Goal: Transaction & Acquisition: Purchase product/service

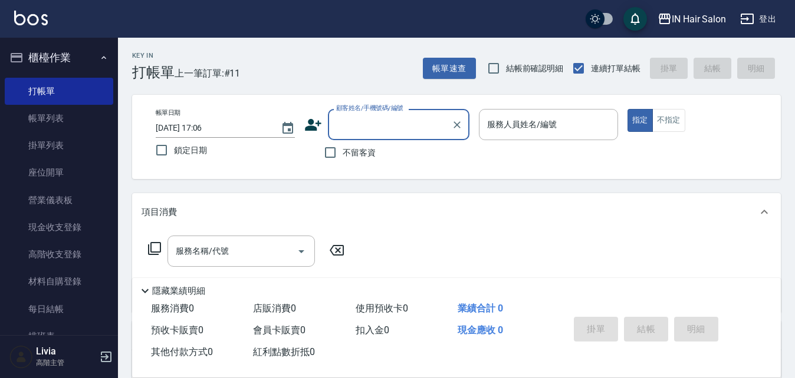
drag, startPoint x: 64, startPoint y: 117, endPoint x: 232, endPoint y: 170, distance: 175.6
click at [64, 117] on link "帳單列表" at bounding box center [59, 118] width 108 height 27
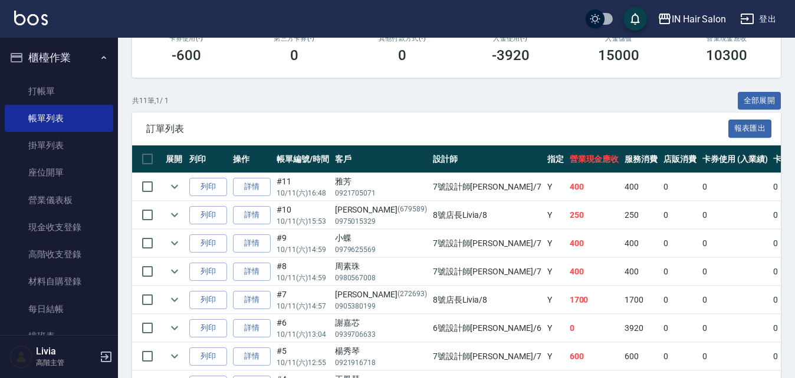
scroll to position [236, 0]
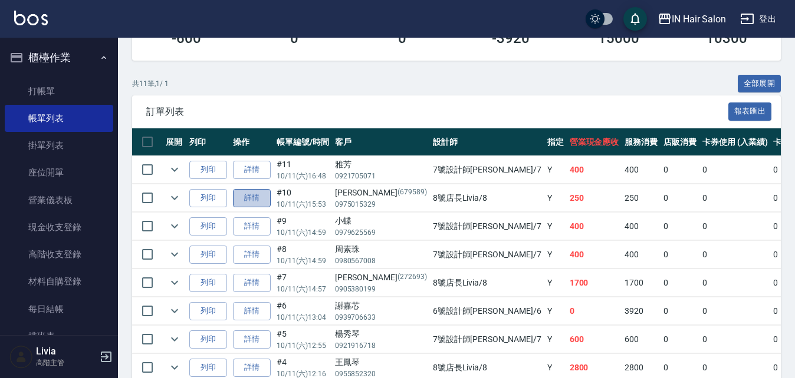
click at [252, 196] on link "詳情" at bounding box center [252, 198] width 38 height 18
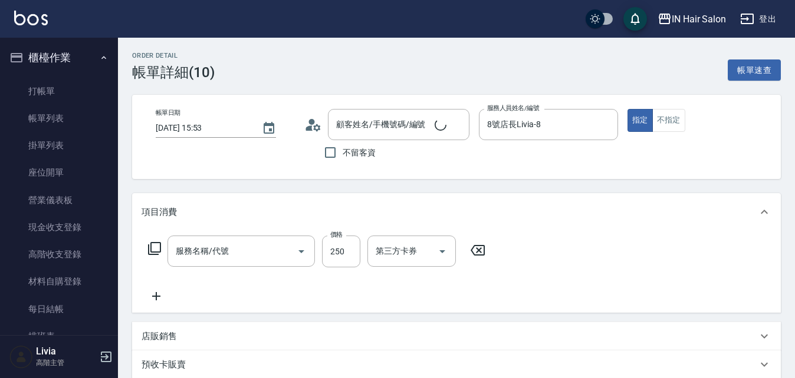
type input "2025/10/11 15:53"
type input "8號店長Livia-8"
type input "學生剪髮(202)"
type input "Rita廖育冠/0975015329/679589"
click at [153, 245] on icon at bounding box center [154, 249] width 14 height 14
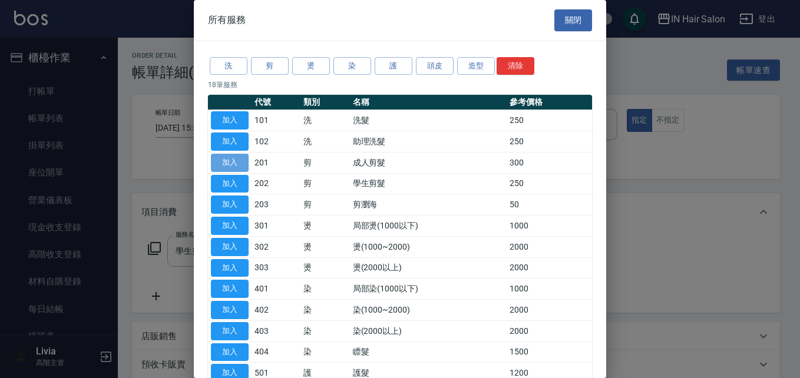
click at [227, 161] on button "加入" at bounding box center [230, 163] width 38 height 18
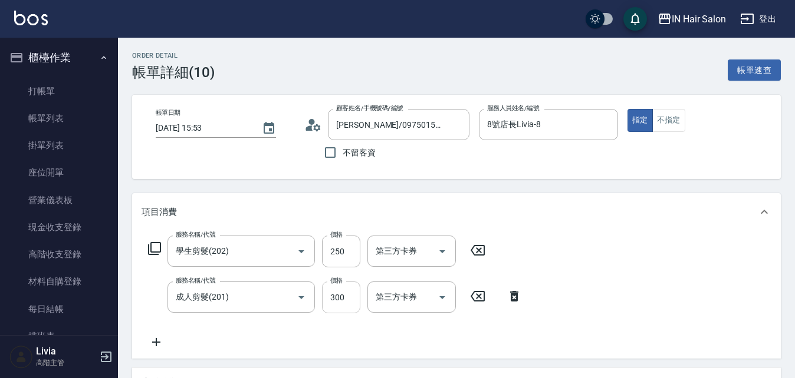
click at [346, 296] on input "300" at bounding box center [341, 298] width 38 height 32
type input "400"
click at [579, 321] on div "服務名稱/代號 學生剪髮(202) 服務名稱/代號 價格 250 價格 第三方卡券 第三方卡券 服務名稱/代號 成人剪髮(201) 服務名稱/代號 價格 40…" at bounding box center [456, 295] width 648 height 128
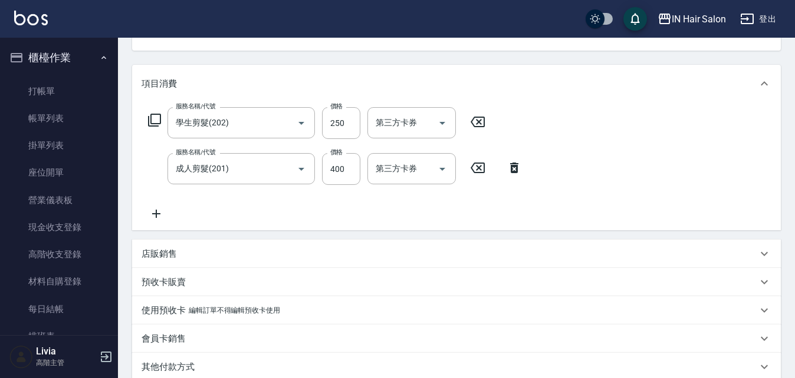
scroll to position [287, 0]
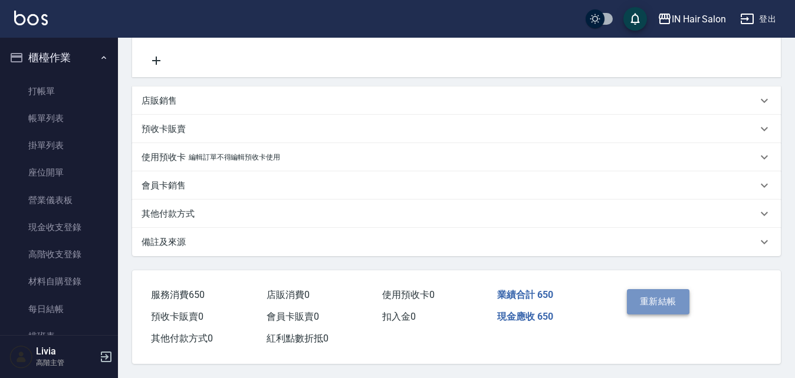
click at [652, 294] on button "重新結帳" at bounding box center [658, 301] width 62 height 25
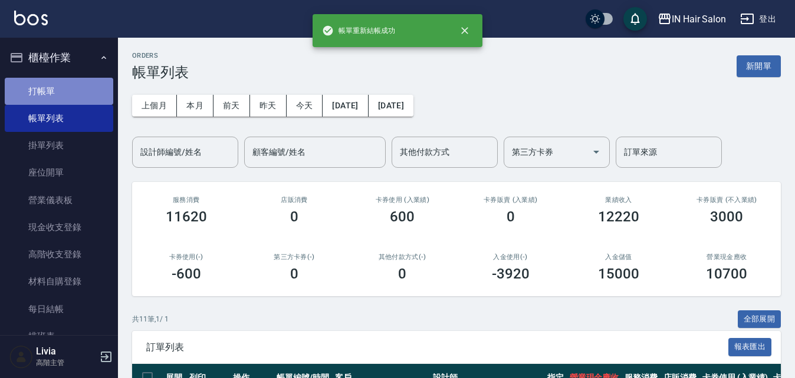
click at [62, 92] on link "打帳單" at bounding box center [59, 91] width 108 height 27
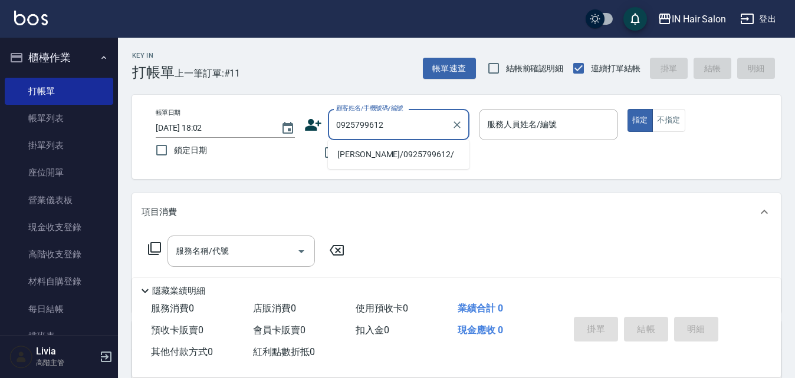
click at [361, 153] on li "張亞玲/0925799612/" at bounding box center [398, 154] width 141 height 19
type input "張亞玲/0925799612/"
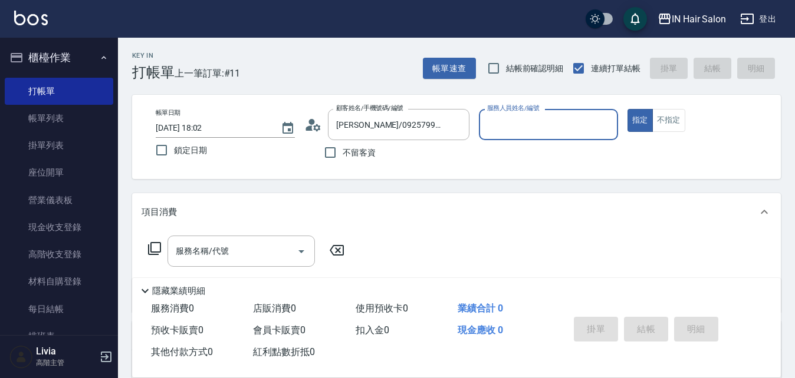
type input "6號設計師Molly-6"
click at [154, 248] on icon at bounding box center [154, 249] width 14 height 14
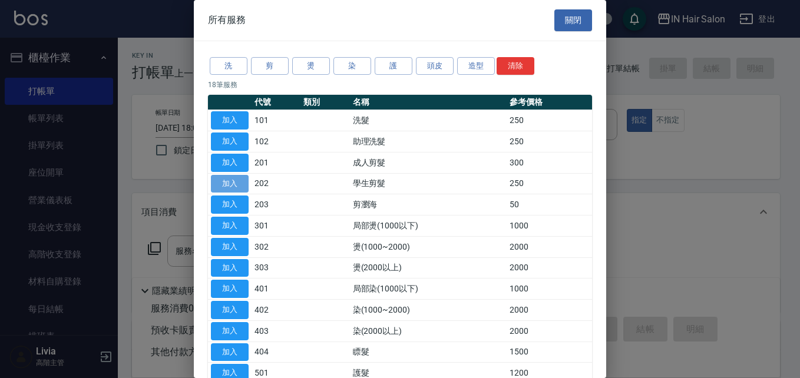
click at [231, 182] on button "加入" at bounding box center [230, 184] width 38 height 18
type input "學生剪髮(202)"
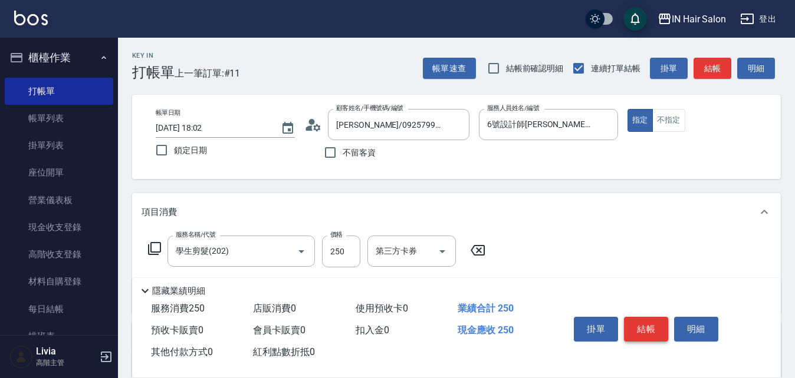
click at [644, 320] on button "結帳" at bounding box center [646, 329] width 44 height 25
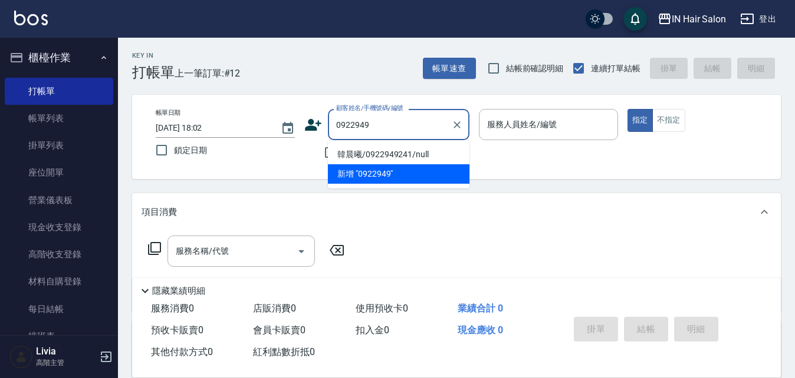
click at [350, 155] on li "韓晨曦/0922949241/null" at bounding box center [398, 154] width 141 height 19
type input "韓晨曦/0922949241/null"
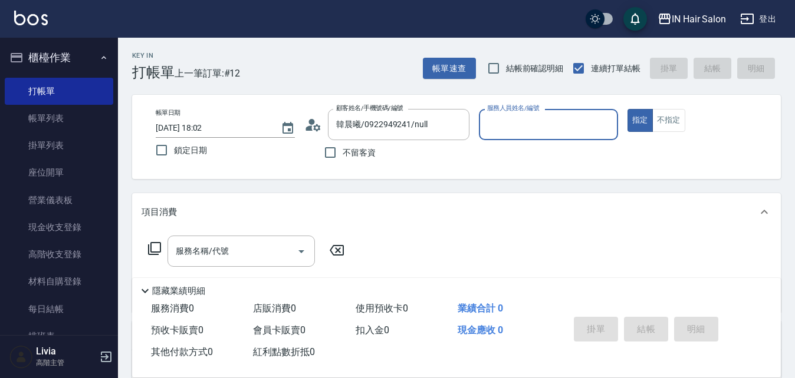
type input "6號設計師Molly-6"
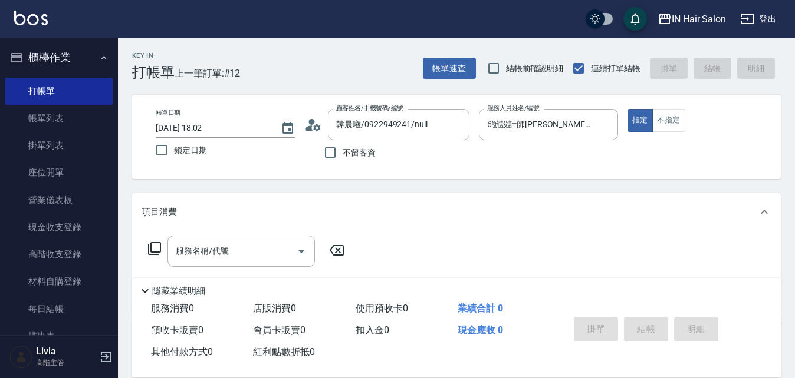
click at [156, 246] on icon at bounding box center [154, 249] width 14 height 14
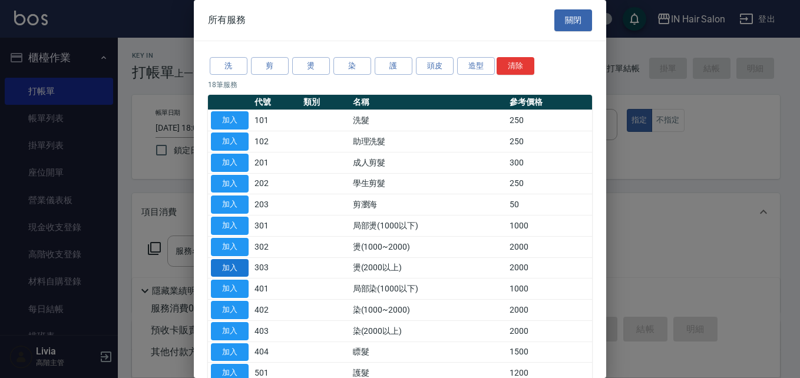
click at [242, 268] on button "加入" at bounding box center [230, 268] width 38 height 18
type input "燙(2000以上)(303)"
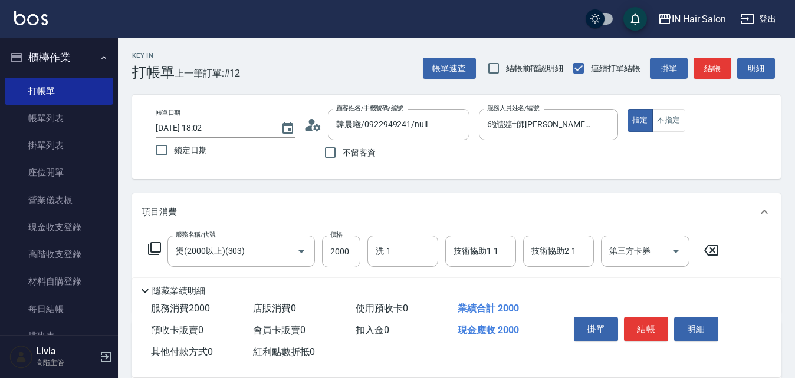
click at [154, 245] on icon at bounding box center [154, 249] width 14 height 14
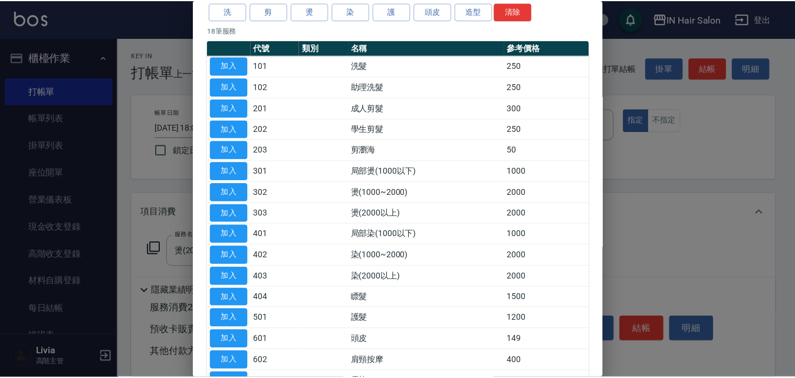
scroll to position [118, 0]
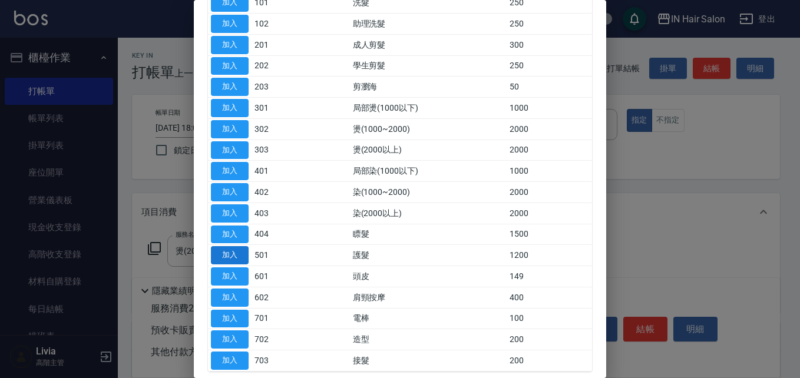
click at [229, 253] on button "加入" at bounding box center [230, 255] width 38 height 18
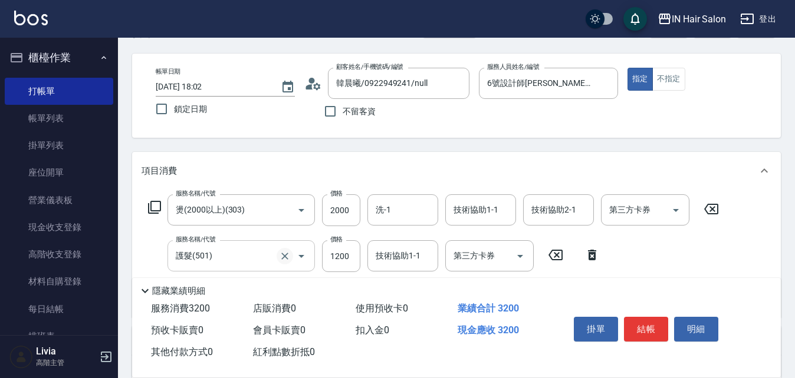
scroll to position [59, 0]
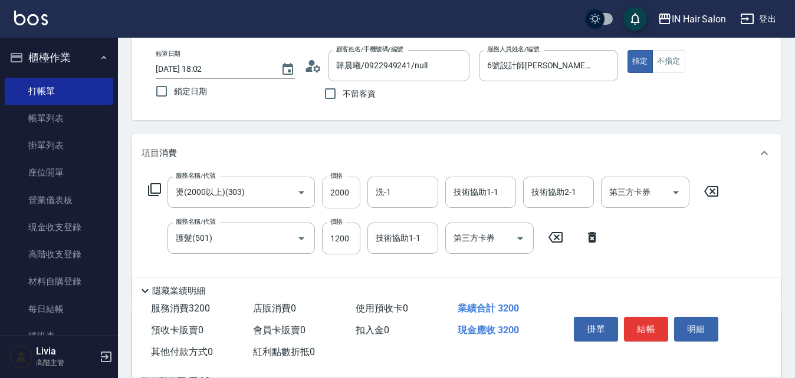
click at [358, 190] on input "2000" at bounding box center [341, 193] width 38 height 32
click at [348, 192] on input "2000" at bounding box center [341, 193] width 38 height 32
type input "2800"
click at [350, 243] on input "1200" at bounding box center [341, 239] width 38 height 32
type input "1440"
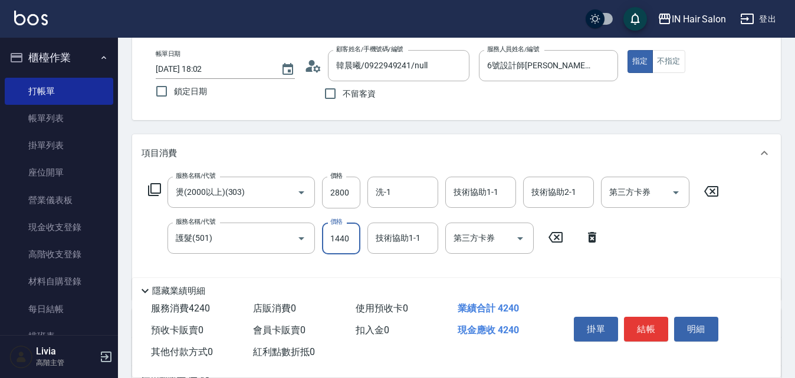
click at [595, 257] on div "服務名稱/代號 燙(2000以上)(303) 服務名稱/代號 價格 2800 價格 洗-1 洗-1 技術協助1-1 技術協助1-1 技術協助2-1 技術協助2…" at bounding box center [433, 234] width 584 height 114
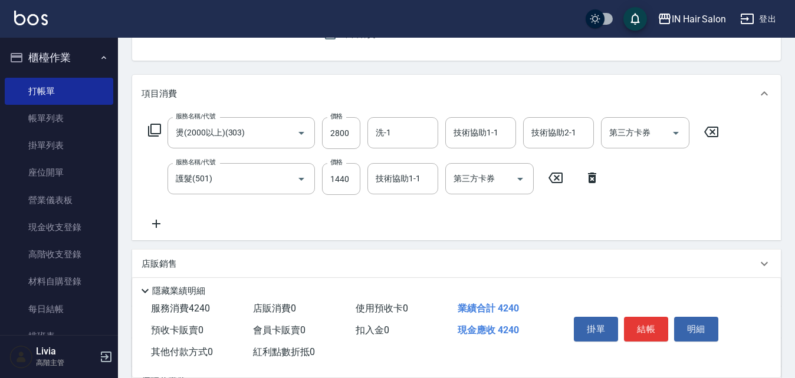
scroll to position [236, 0]
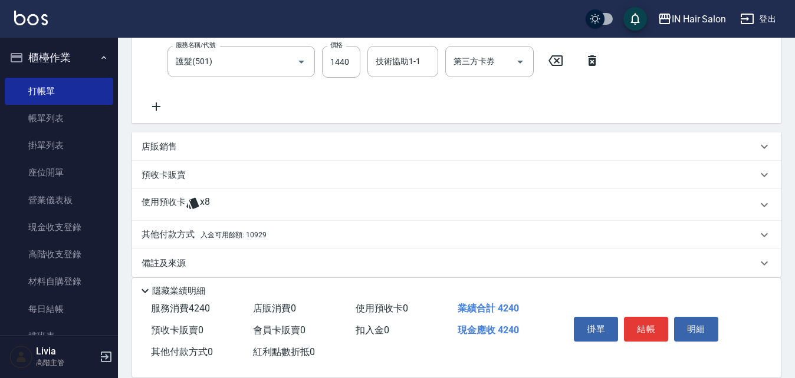
click at [169, 238] on p "其他付款方式 入金可用餘額: 10929" at bounding box center [203, 235] width 125 height 13
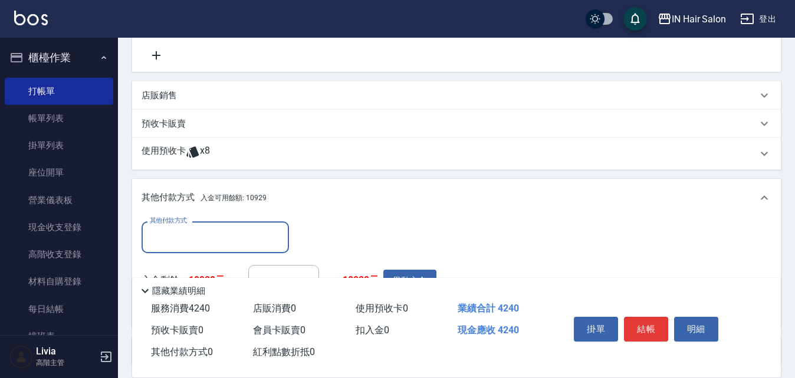
scroll to position [354, 0]
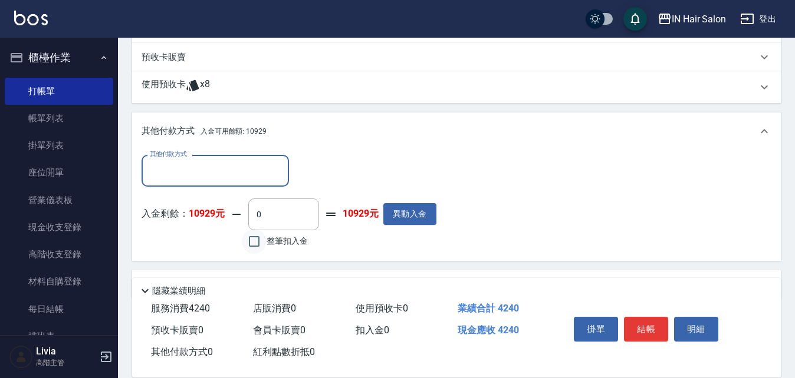
click at [252, 242] on input "整筆扣入金" at bounding box center [254, 241] width 25 height 25
checkbox input "true"
type input "4240"
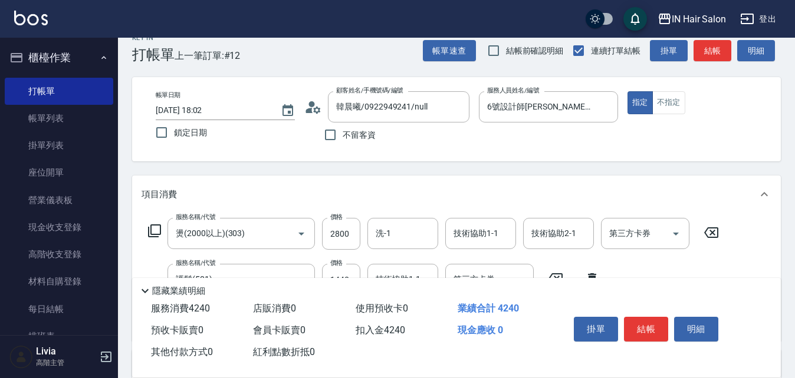
scroll to position [0, 0]
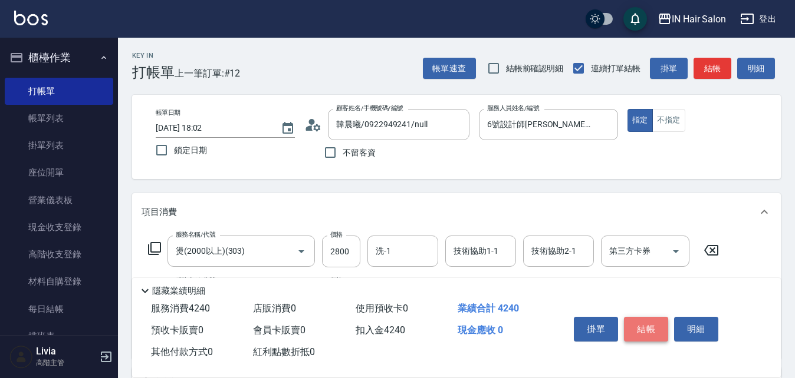
click at [654, 325] on button "結帳" at bounding box center [646, 329] width 44 height 25
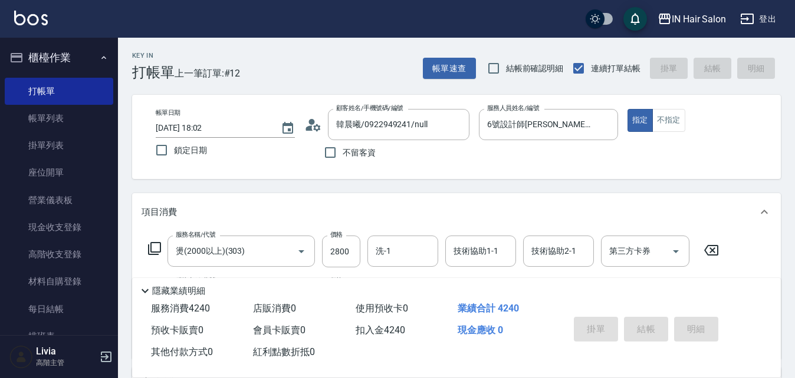
type input "2025/10/11 18:03"
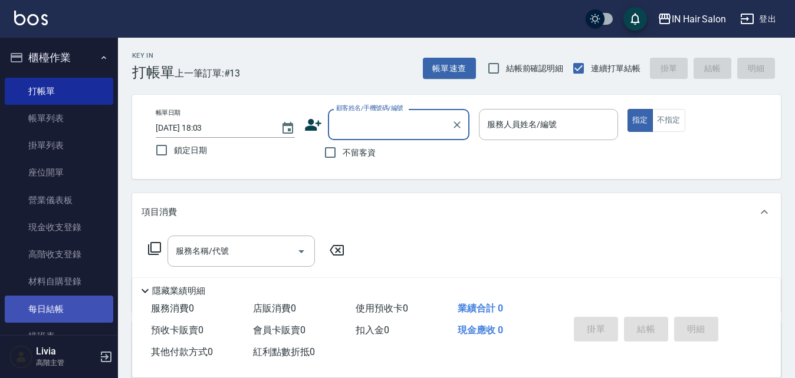
drag, startPoint x: 70, startPoint y: 306, endPoint x: 78, endPoint y: 301, distance: 10.0
click at [70, 306] on link "每日結帳" at bounding box center [59, 309] width 108 height 27
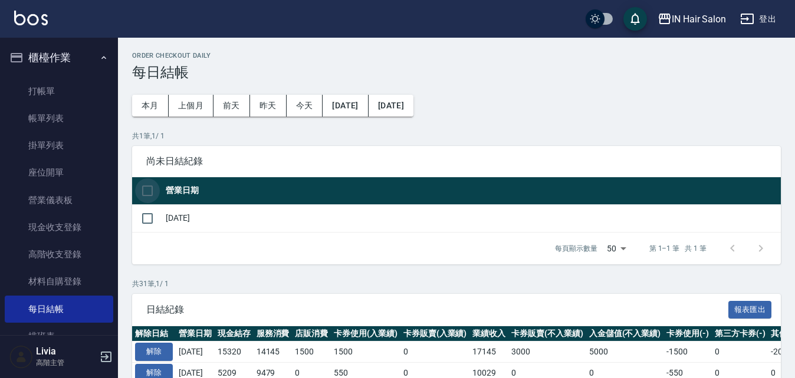
click at [146, 193] on input "checkbox" at bounding box center [147, 191] width 25 height 25
checkbox input "true"
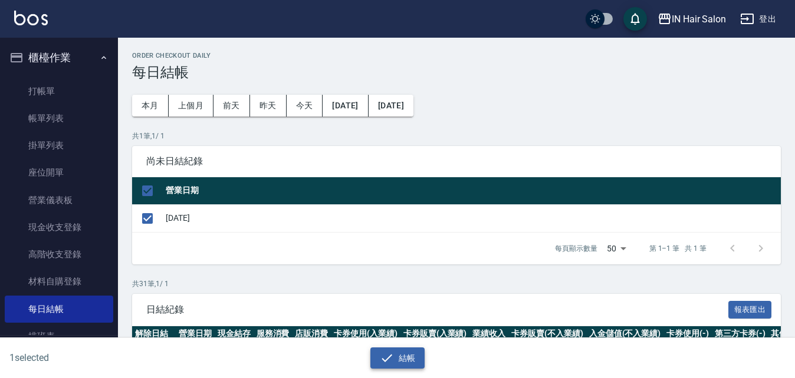
click at [410, 358] on button "結帳" at bounding box center [397, 359] width 55 height 22
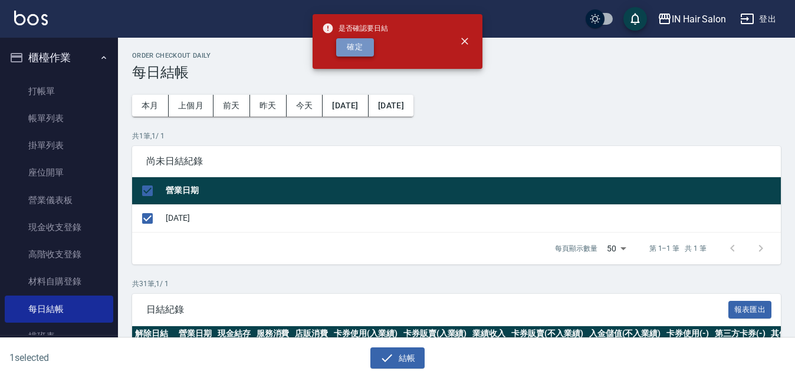
click at [360, 50] on button "確定" at bounding box center [355, 47] width 38 height 18
checkbox input "false"
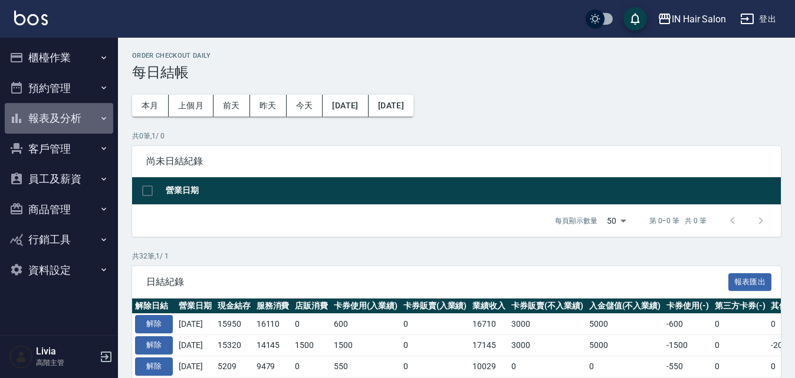
click at [60, 116] on button "報表及分析" at bounding box center [59, 118] width 108 height 31
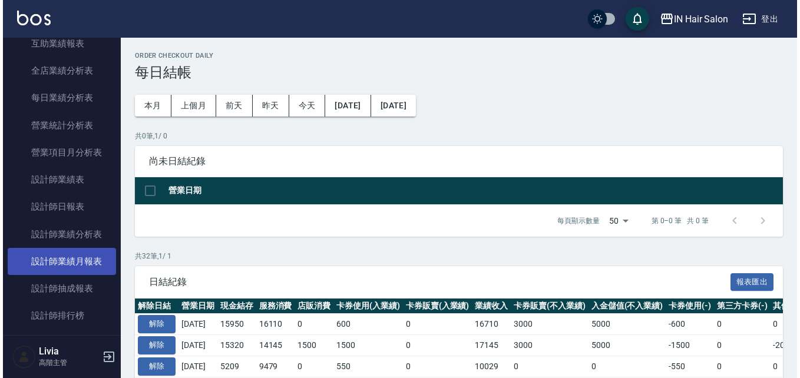
scroll to position [413, 0]
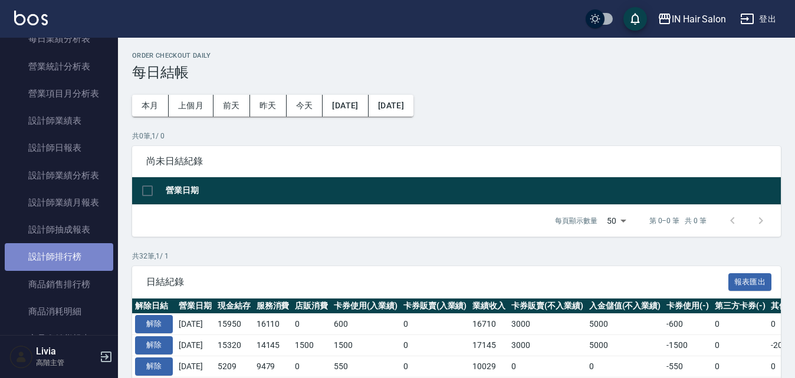
click at [69, 257] on link "設計師排行榜" at bounding box center [59, 256] width 108 height 27
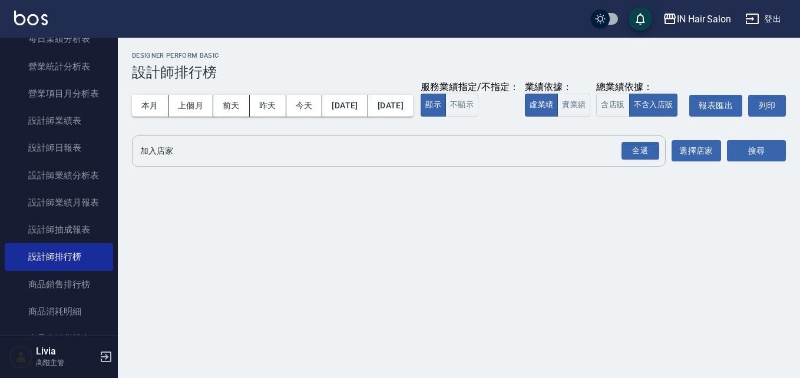
drag, startPoint x: 629, startPoint y: 173, endPoint x: 614, endPoint y: 174, distance: 15.4
click at [614, 167] on div "全選 加入店家" at bounding box center [399, 151] width 534 height 31
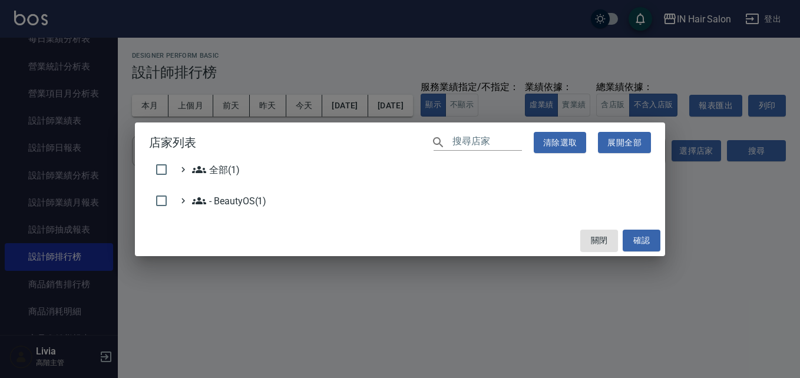
drag, startPoint x: 459, startPoint y: 272, endPoint x: 547, endPoint y: 261, distance: 88.5
click at [460, 273] on div "店家列表 ​ 清除選取 展開全部 全部(1) - BeautyOS(1) 關閉 確認" at bounding box center [400, 189] width 800 height 378
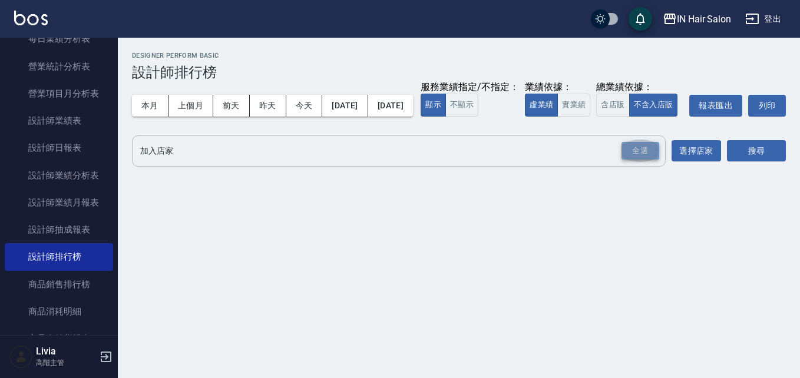
click at [638, 160] on div "全選" at bounding box center [641, 151] width 38 height 18
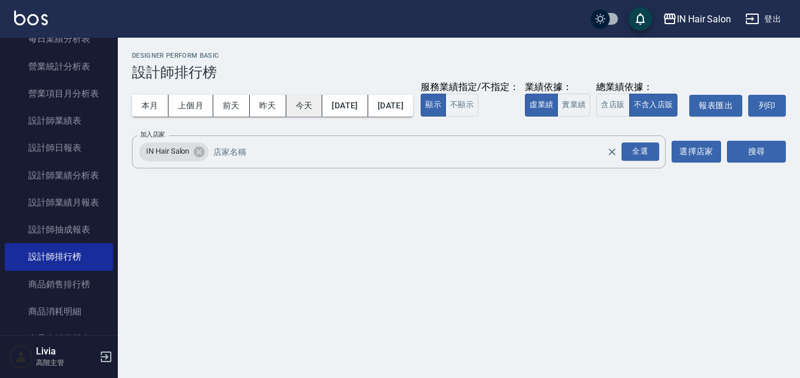
click at [300, 103] on button "今天" at bounding box center [304, 106] width 37 height 22
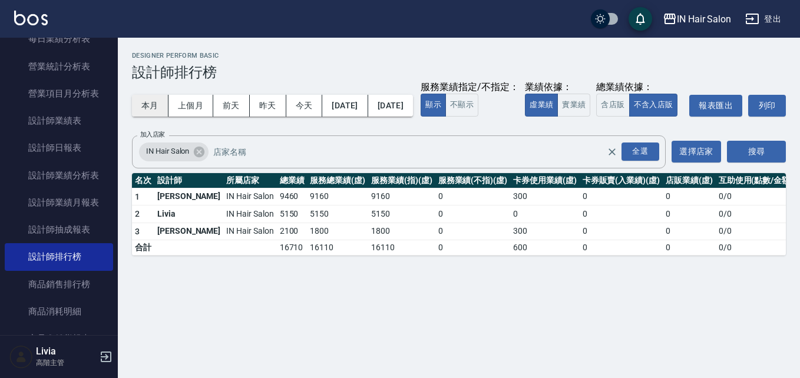
click at [144, 102] on button "本月" at bounding box center [150, 106] width 37 height 22
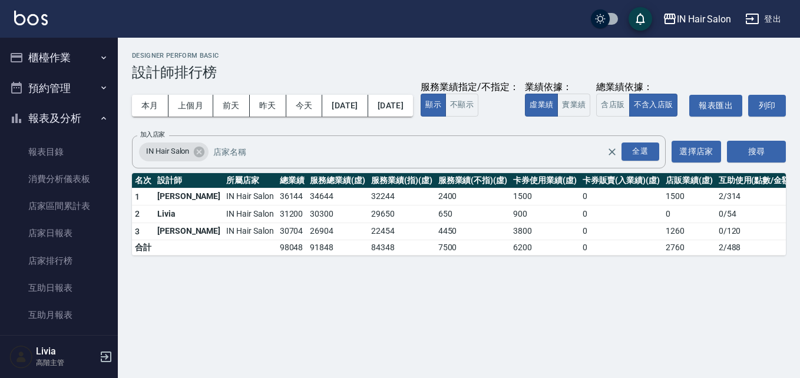
click at [74, 54] on button "櫃檯作業" at bounding box center [59, 57] width 108 height 31
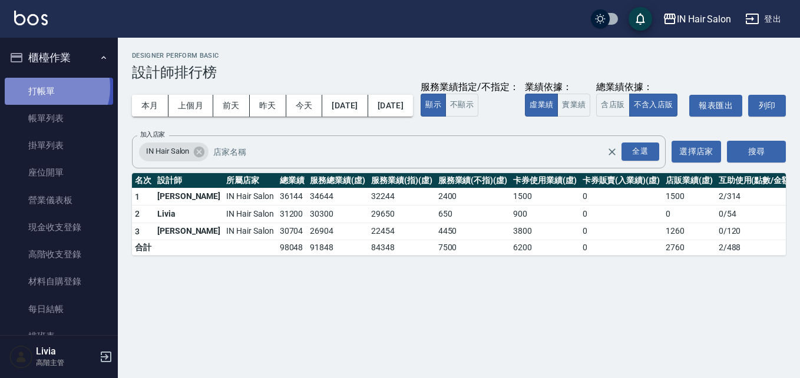
click at [47, 87] on link "打帳單" at bounding box center [59, 91] width 108 height 27
